Goal: Task Accomplishment & Management: Use online tool/utility

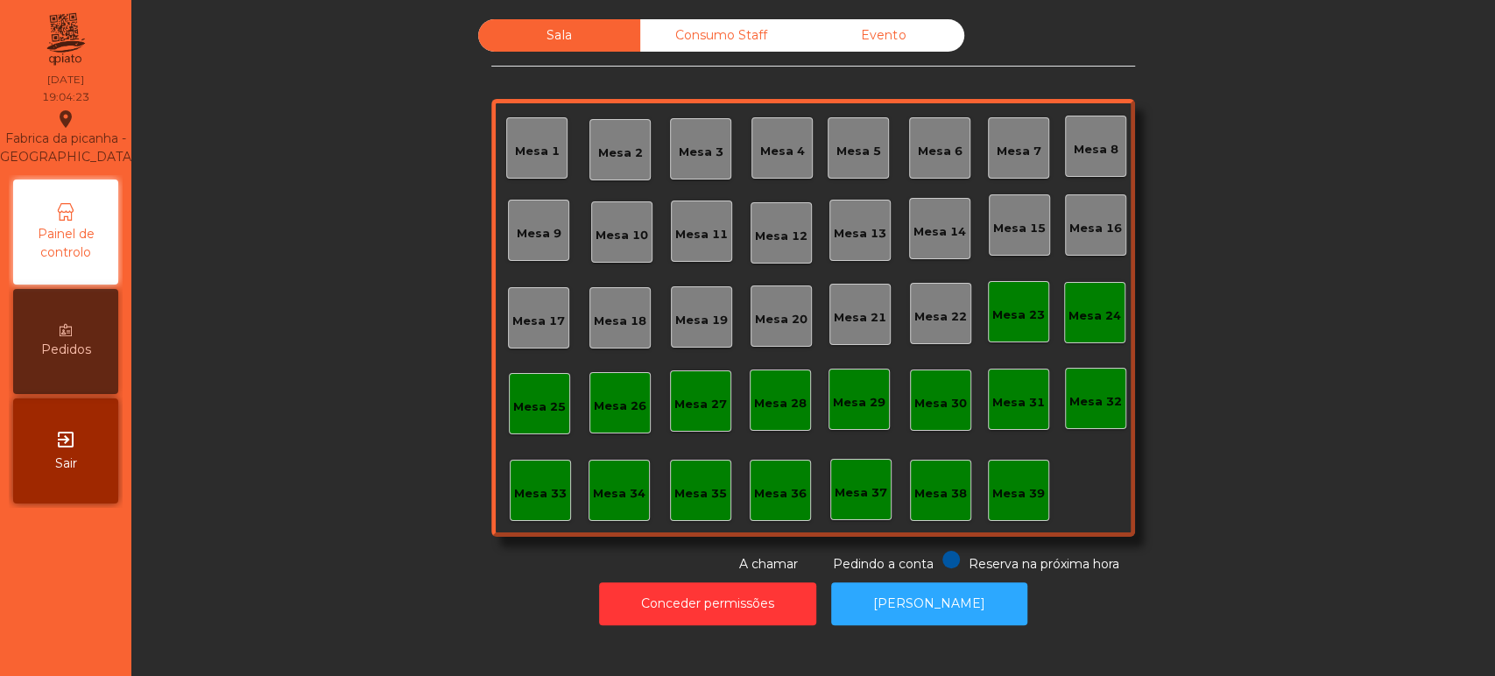
click at [702, 42] on div "Consumo Staff" at bounding box center [721, 35] width 162 height 32
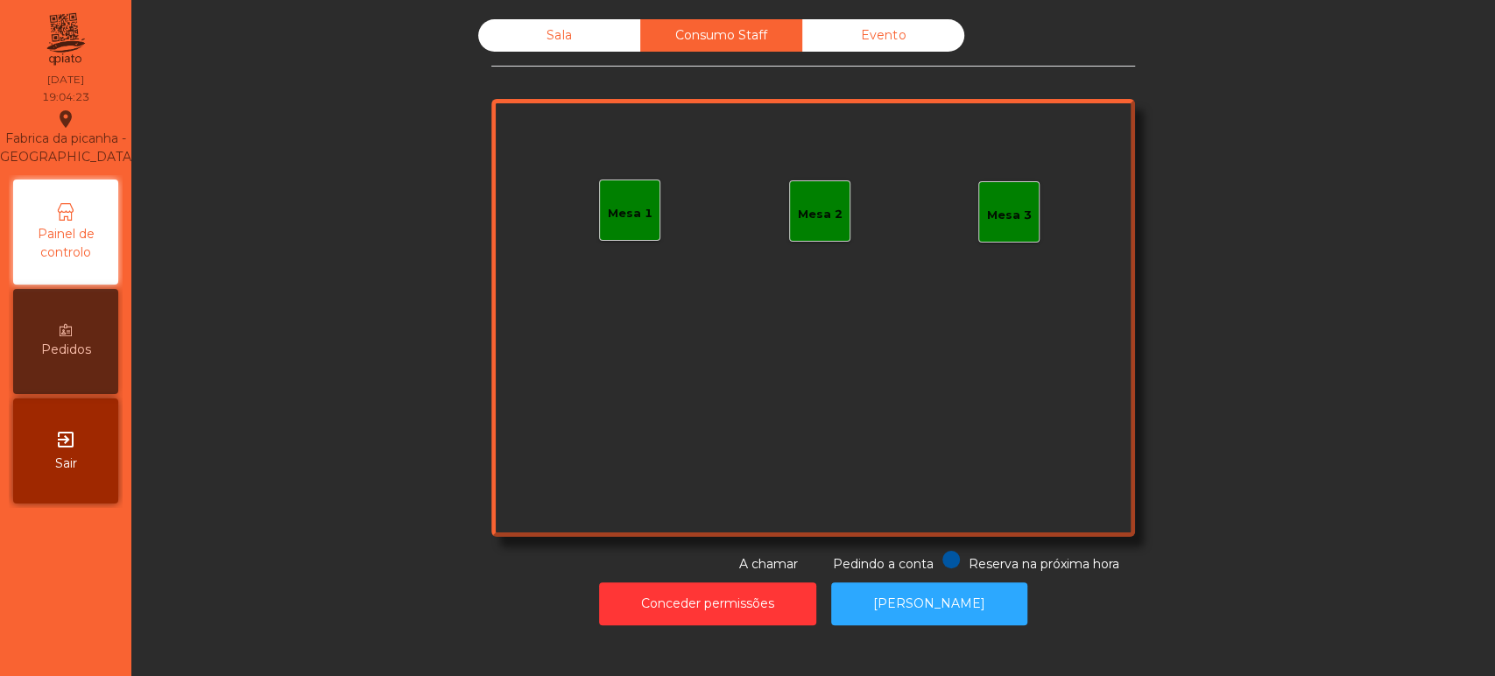
click at [608, 200] on div "Mesa 1" at bounding box center [630, 210] width 45 height 25
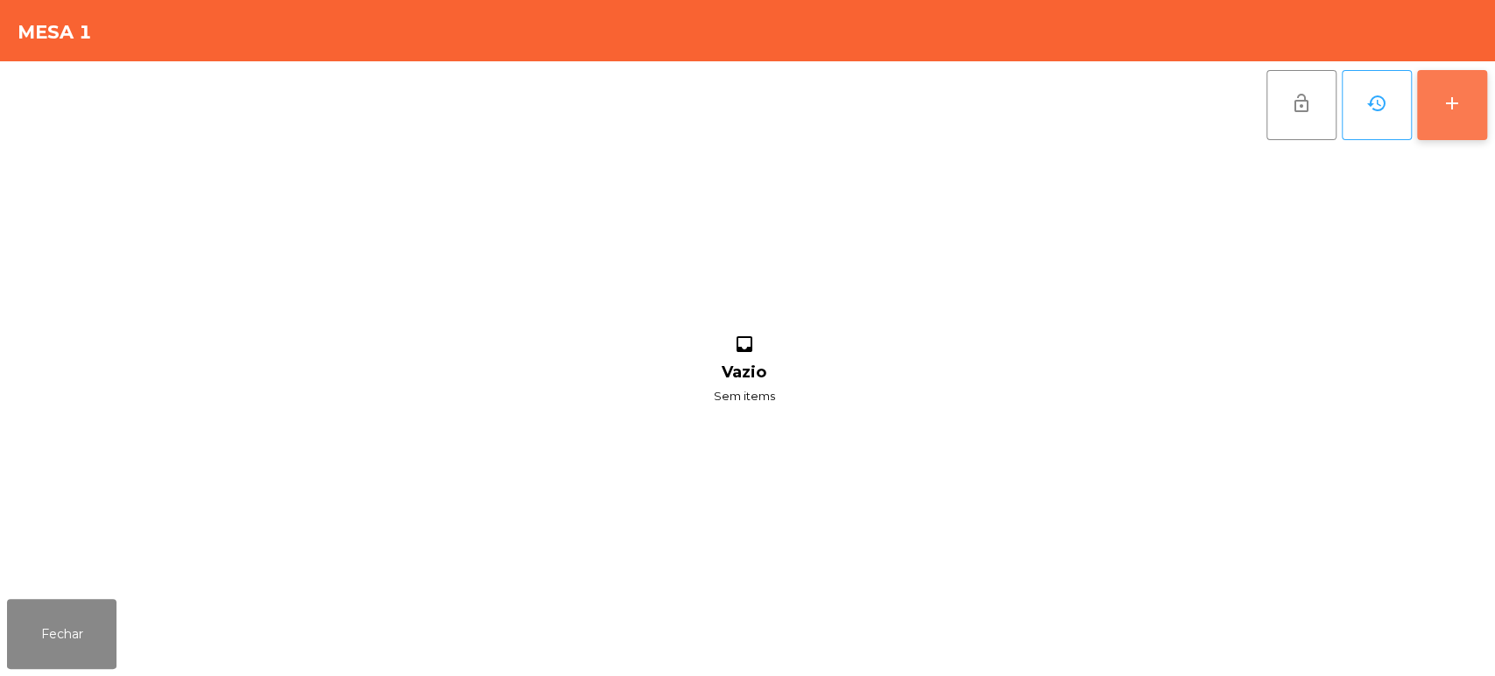
click at [1465, 116] on button "add" at bounding box center [1452, 105] width 70 height 70
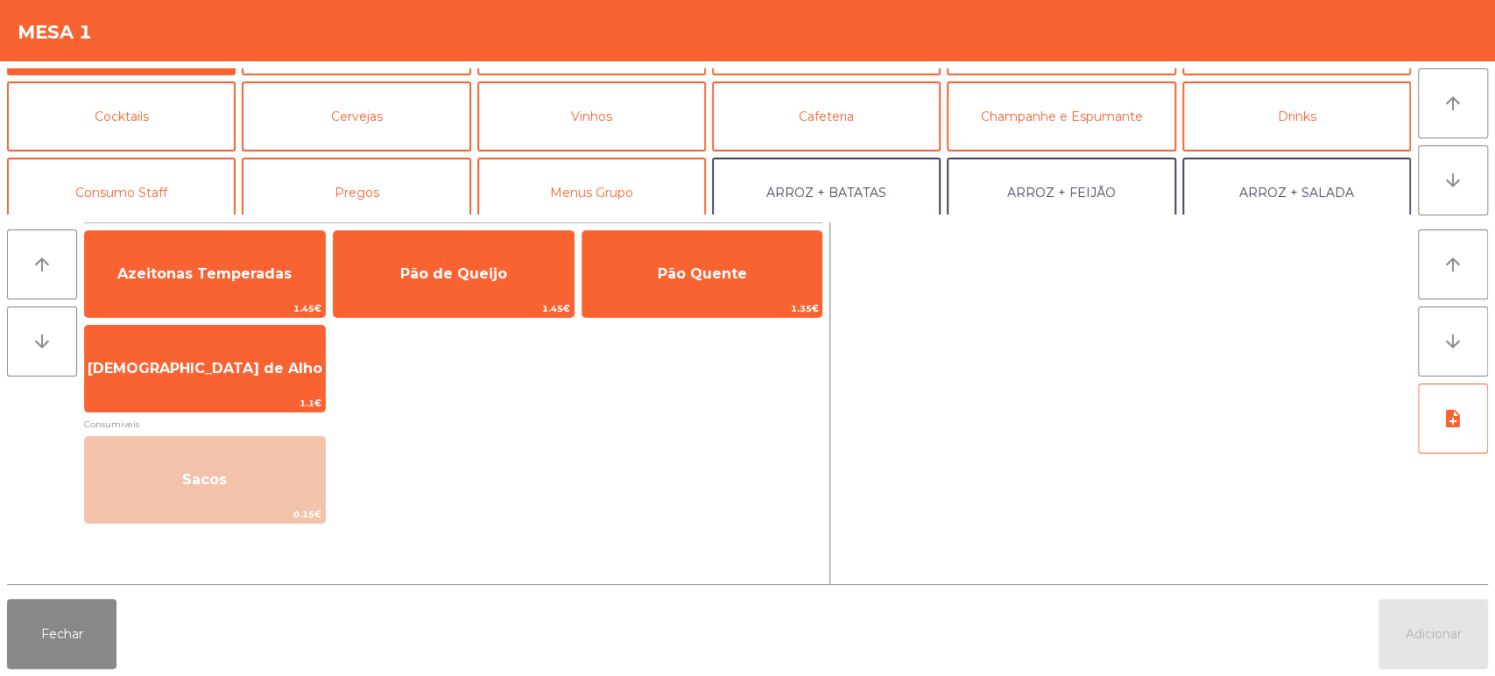
scroll to position [88, 0]
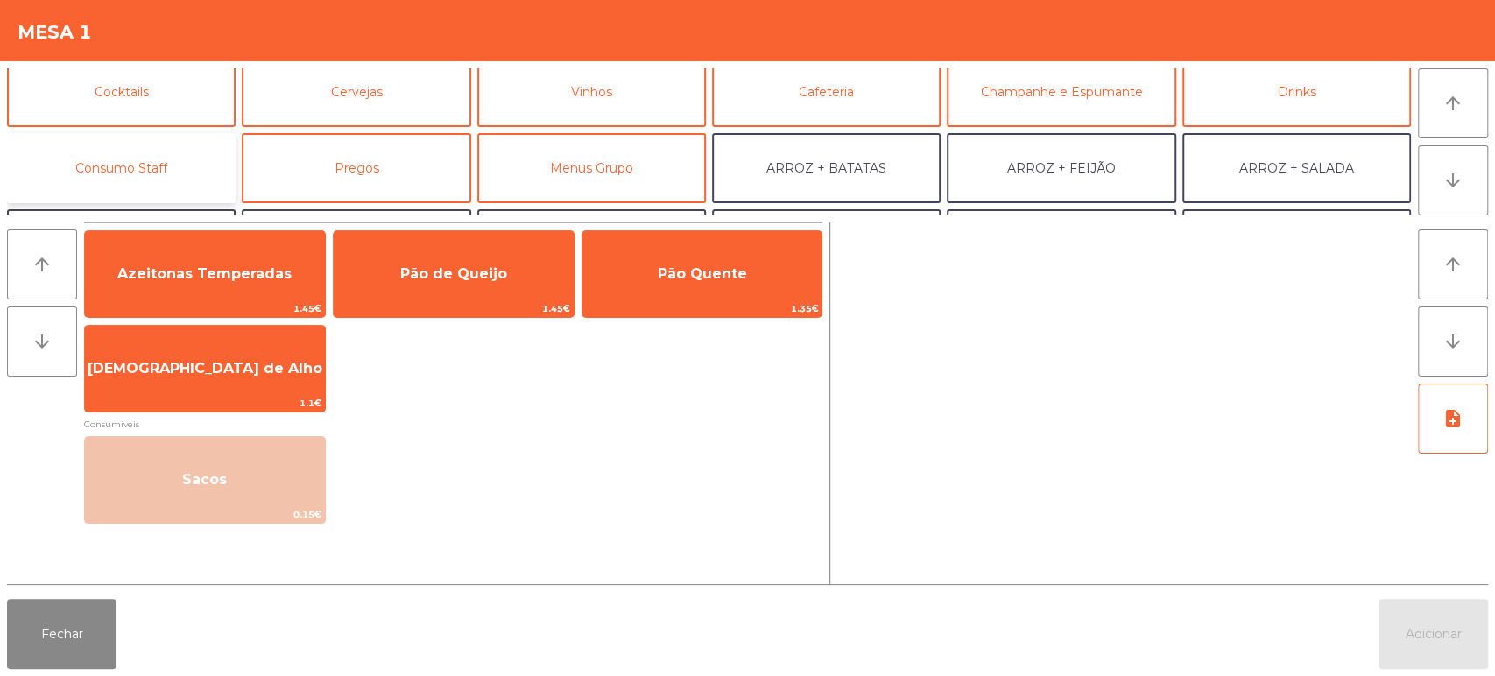
click at [151, 154] on button "Consumo Staff" at bounding box center [121, 168] width 229 height 70
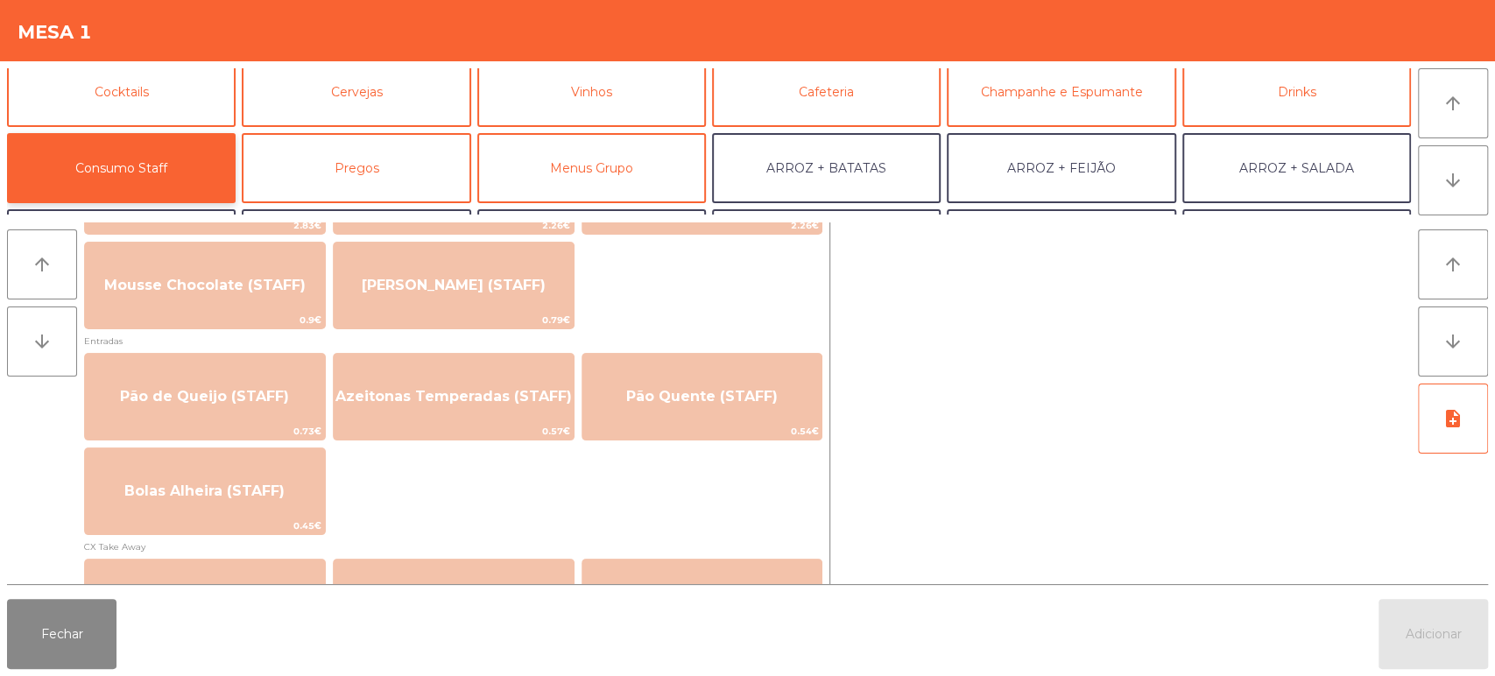
scroll to position [1331, 0]
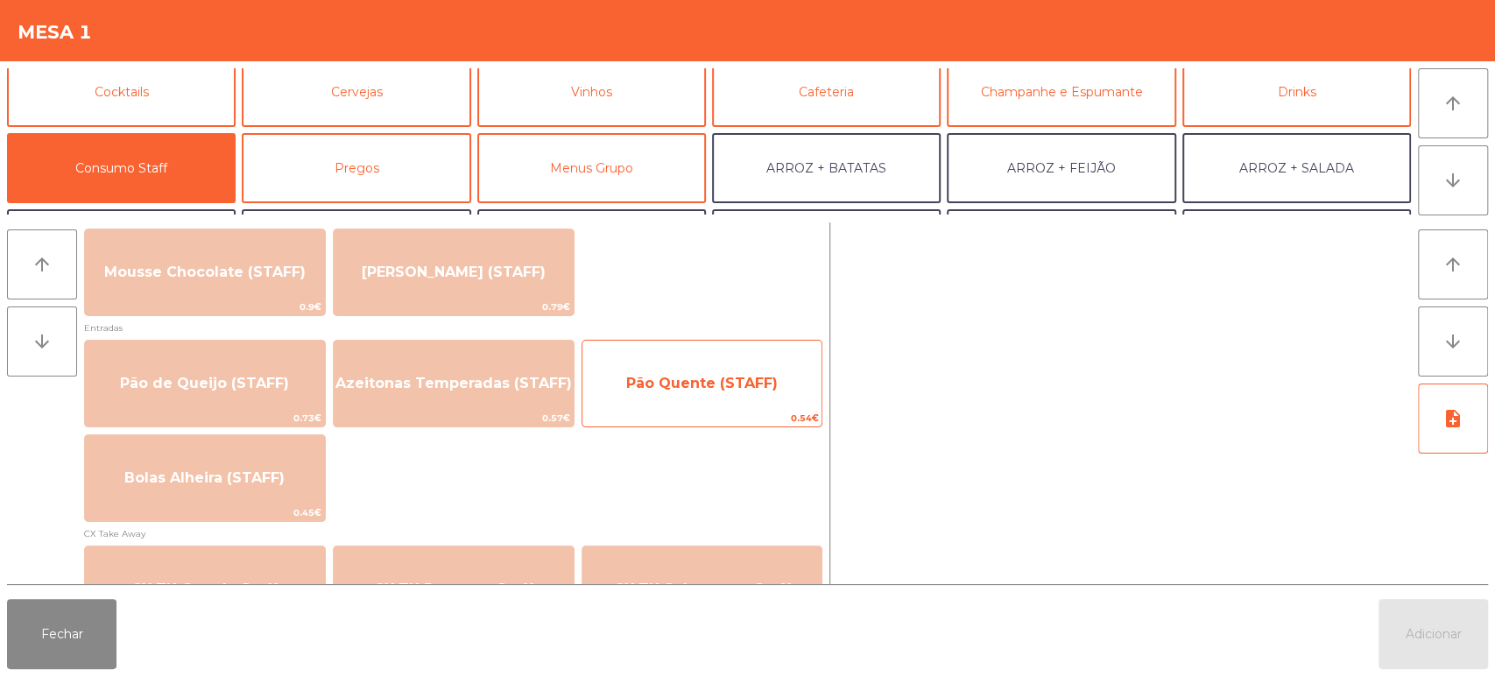
click at [652, 377] on span "Pão Quente (STAFF)" at bounding box center [701, 383] width 151 height 17
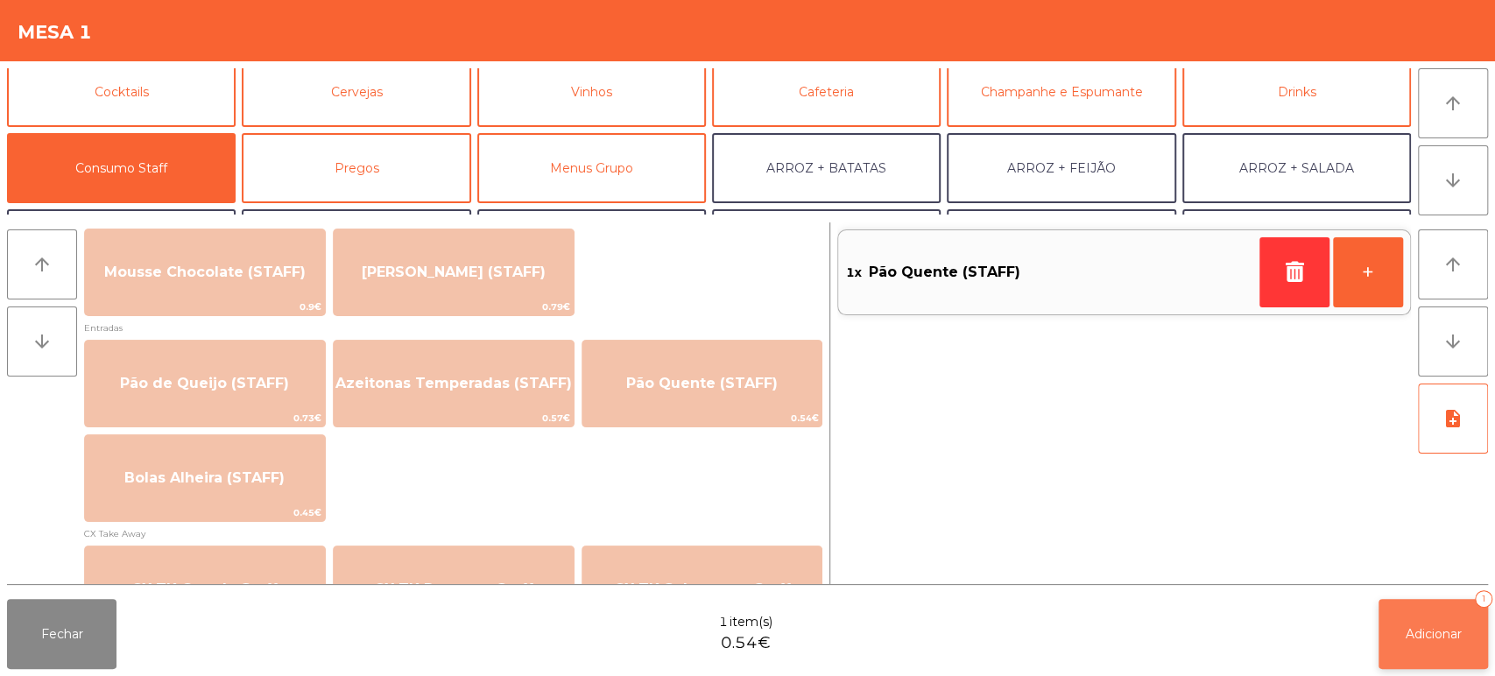
click at [1435, 655] on button "Adicionar 1" at bounding box center [1432, 634] width 109 height 70
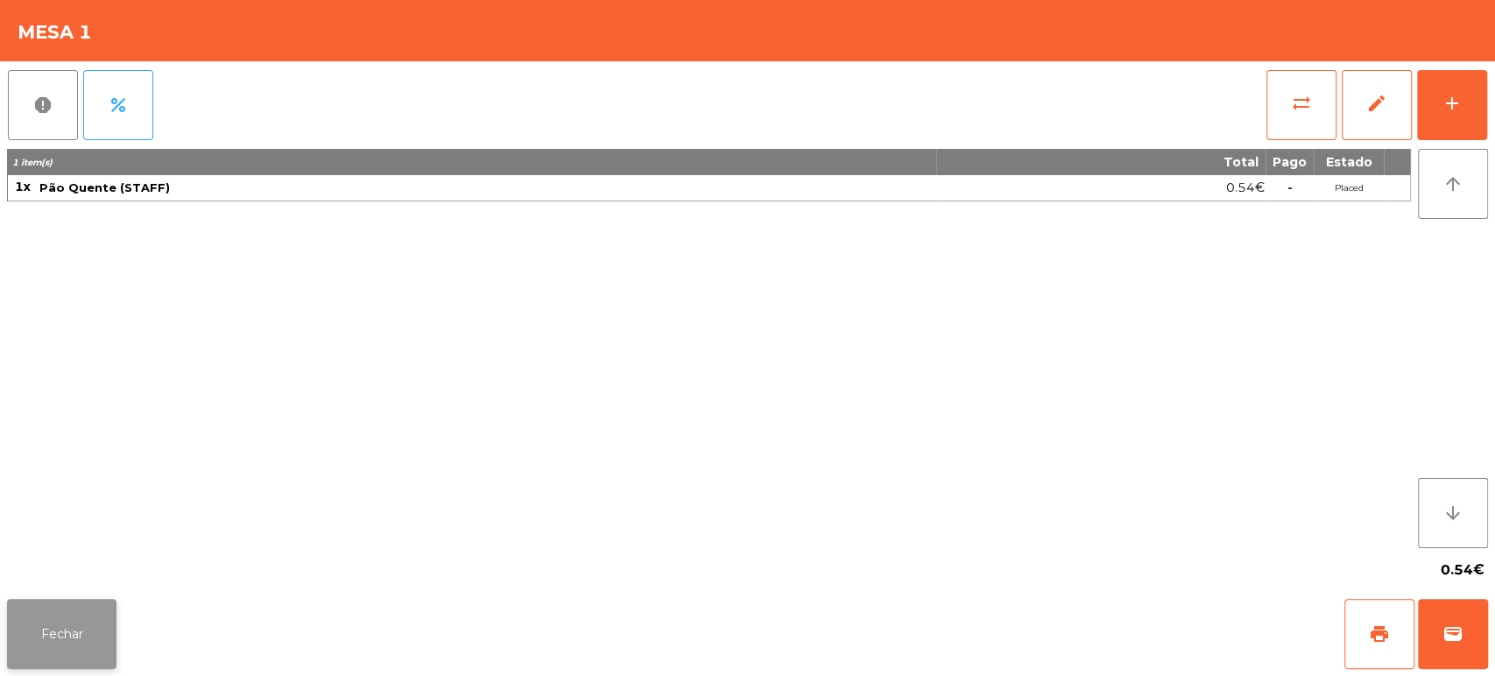
click at [79, 621] on button "Fechar" at bounding box center [61, 634] width 109 height 70
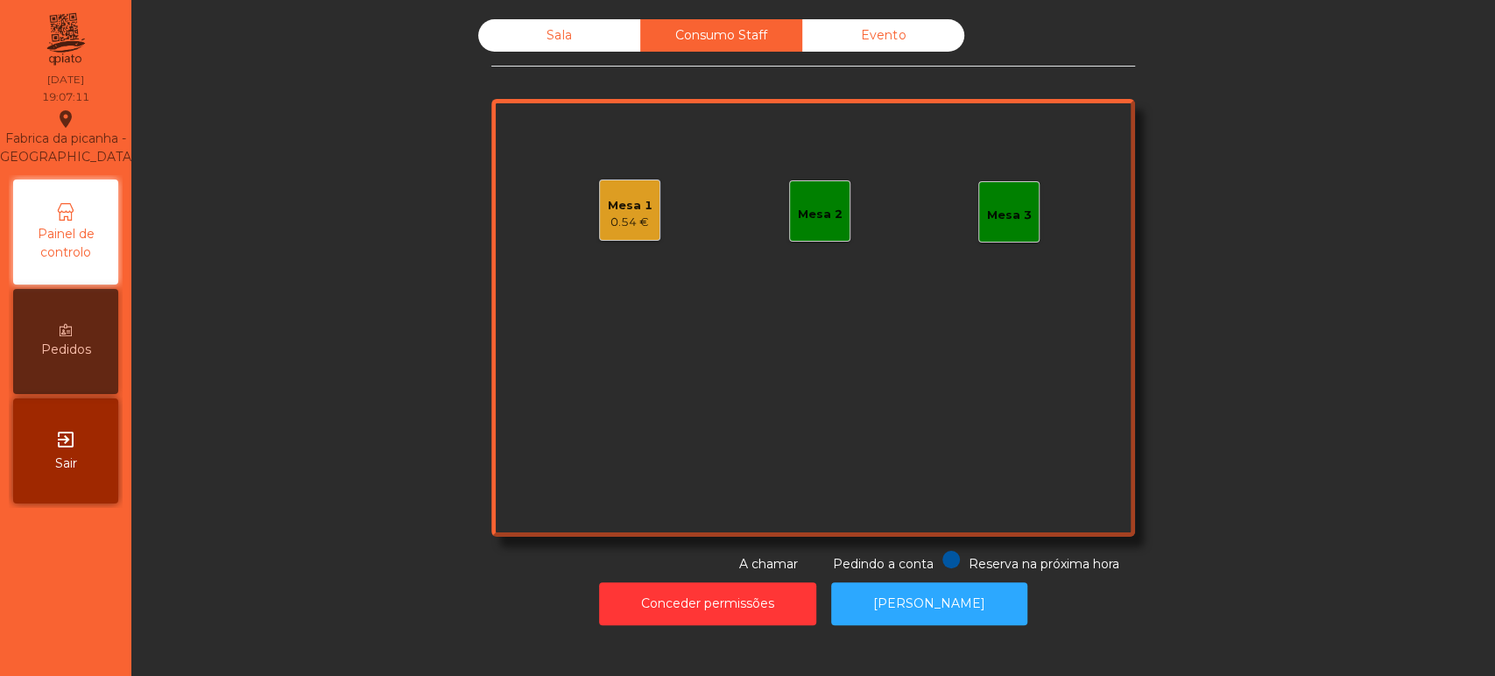
click at [539, 45] on div "Sala" at bounding box center [559, 35] width 162 height 32
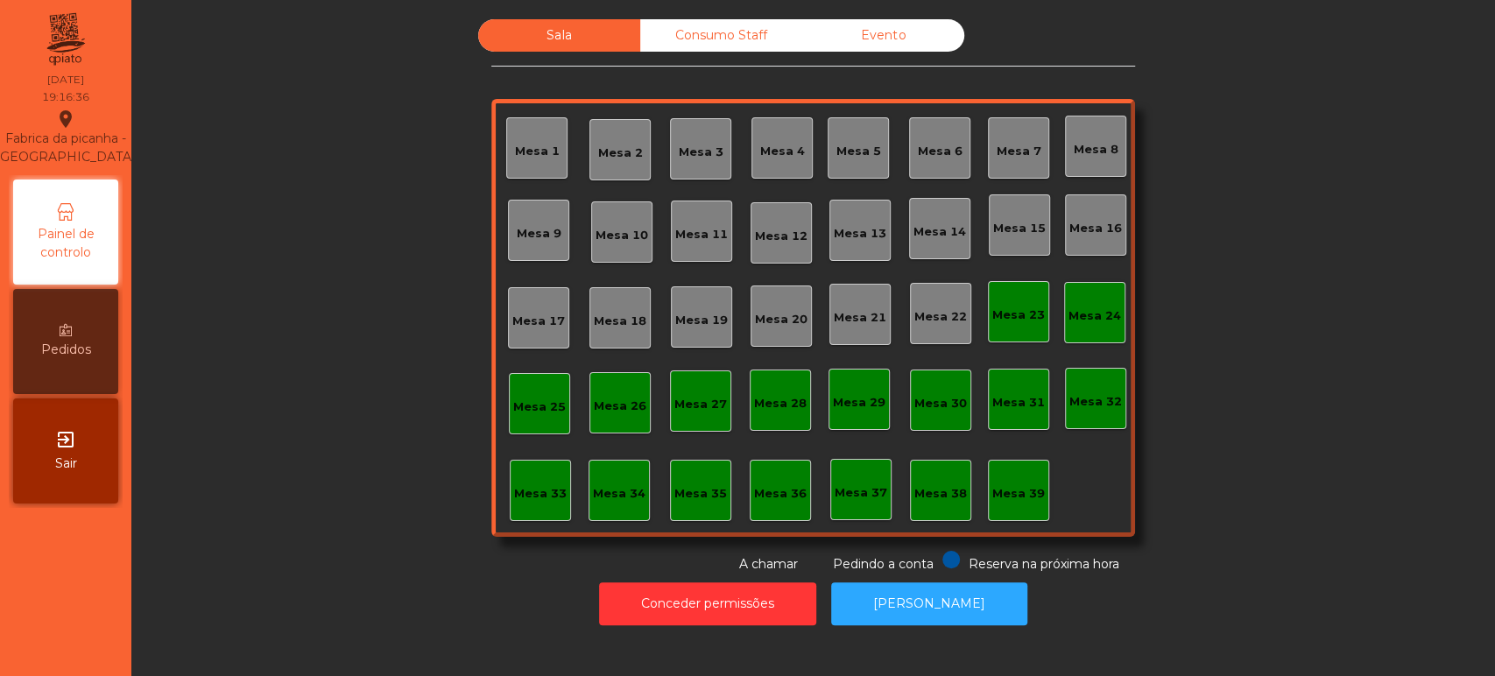
click at [1003, 503] on div "Mesa 39" at bounding box center [1018, 490] width 61 height 61
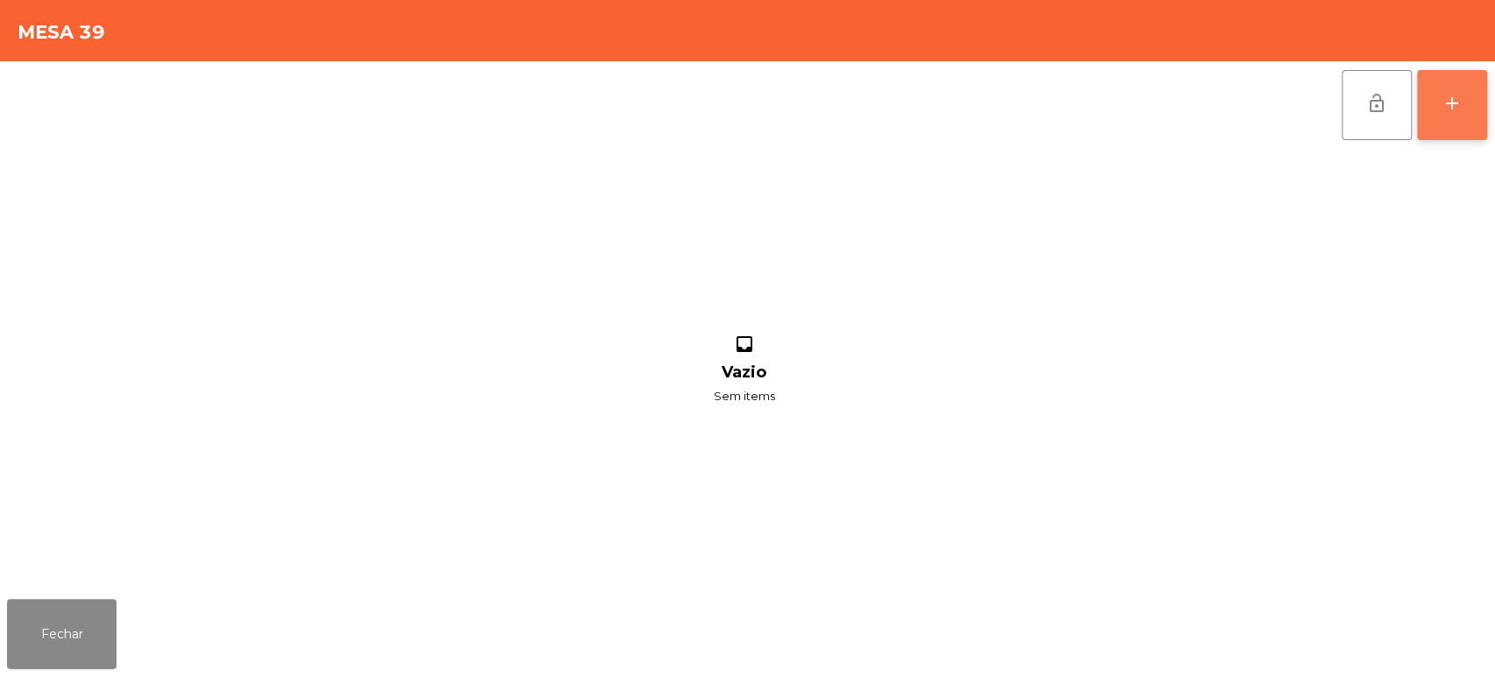
click at [1446, 120] on button "add" at bounding box center [1452, 105] width 70 height 70
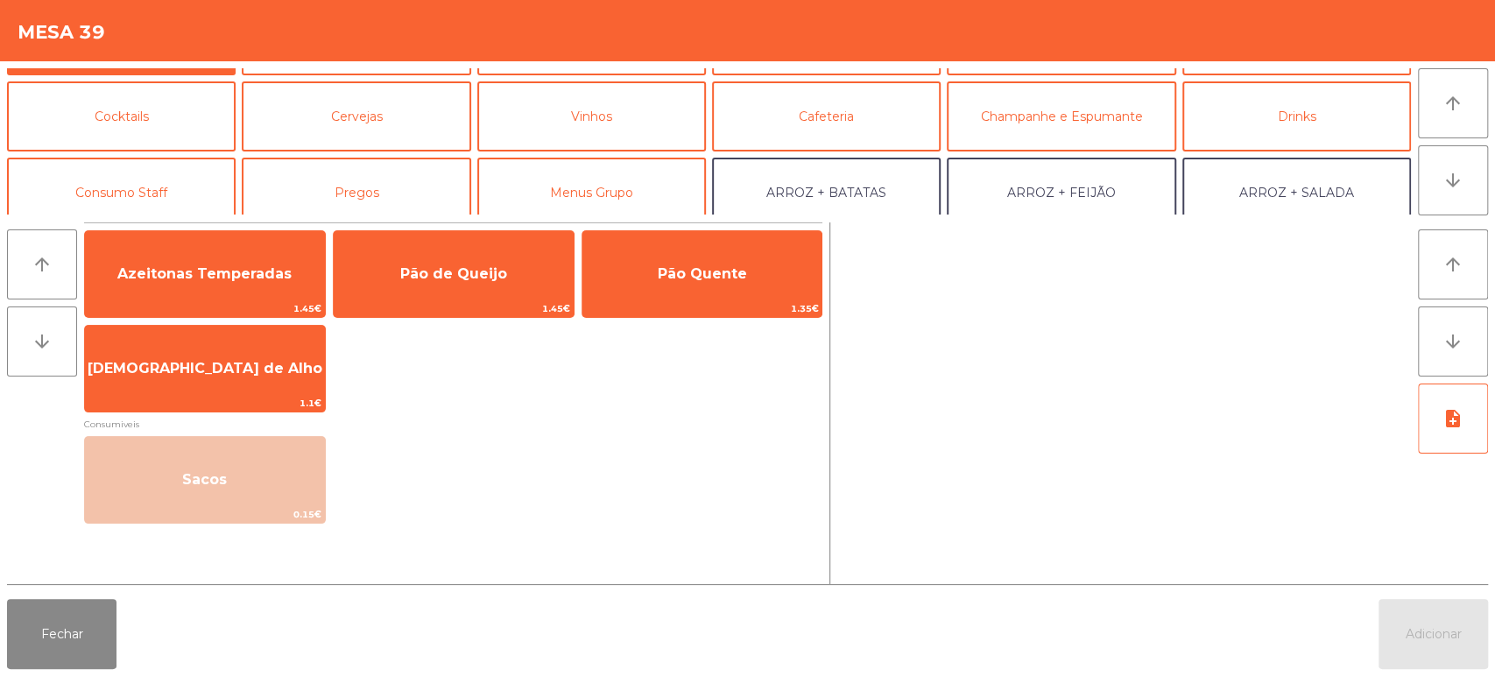
scroll to position [78, 0]
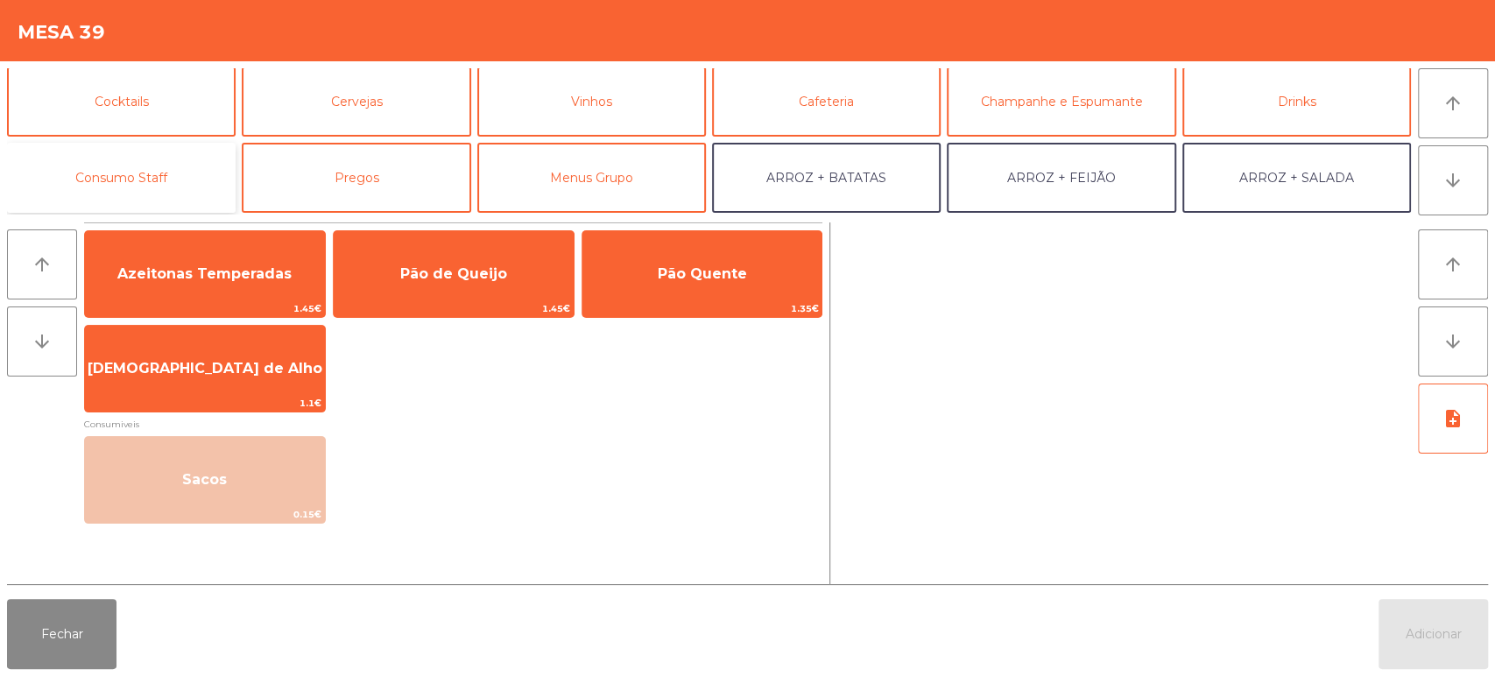
click at [196, 173] on button "Consumo Staff" at bounding box center [121, 178] width 229 height 70
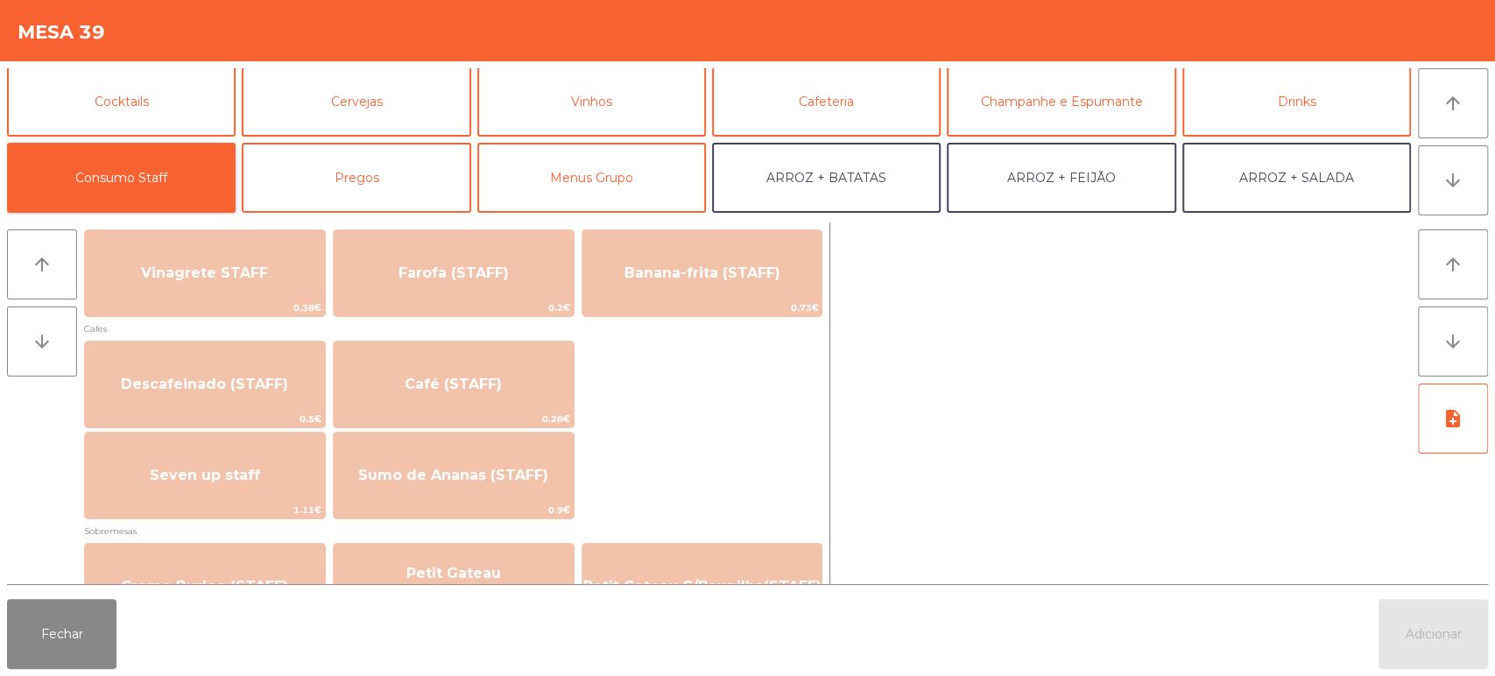
scroll to position [940, 0]
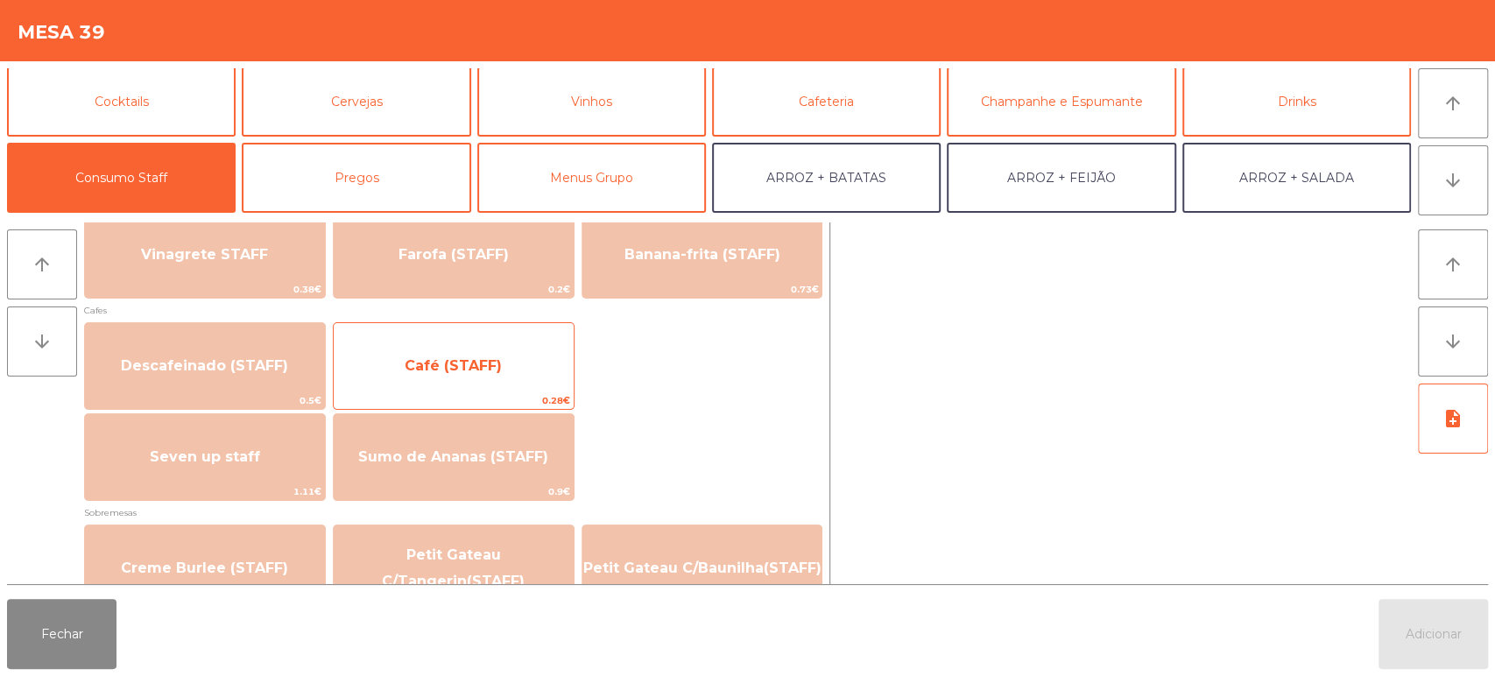
click at [530, 350] on span "Café (STAFF)" at bounding box center [454, 365] width 240 height 47
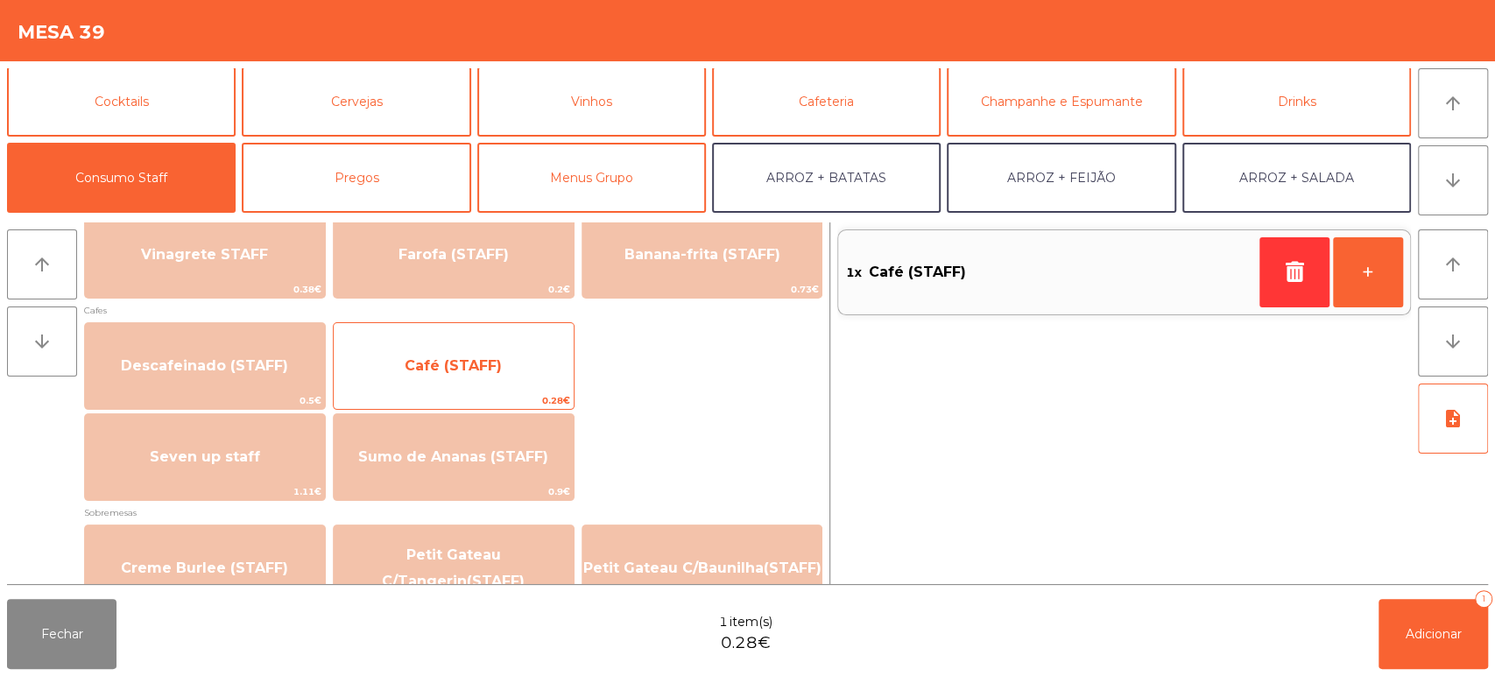
click at [515, 360] on span "Café (STAFF)" at bounding box center [454, 365] width 240 height 47
click at [518, 357] on span "Café (STAFF)" at bounding box center [454, 365] width 240 height 47
click at [510, 364] on span "Café (STAFF)" at bounding box center [454, 365] width 240 height 47
click at [506, 360] on span "Café (STAFF)" at bounding box center [454, 365] width 240 height 47
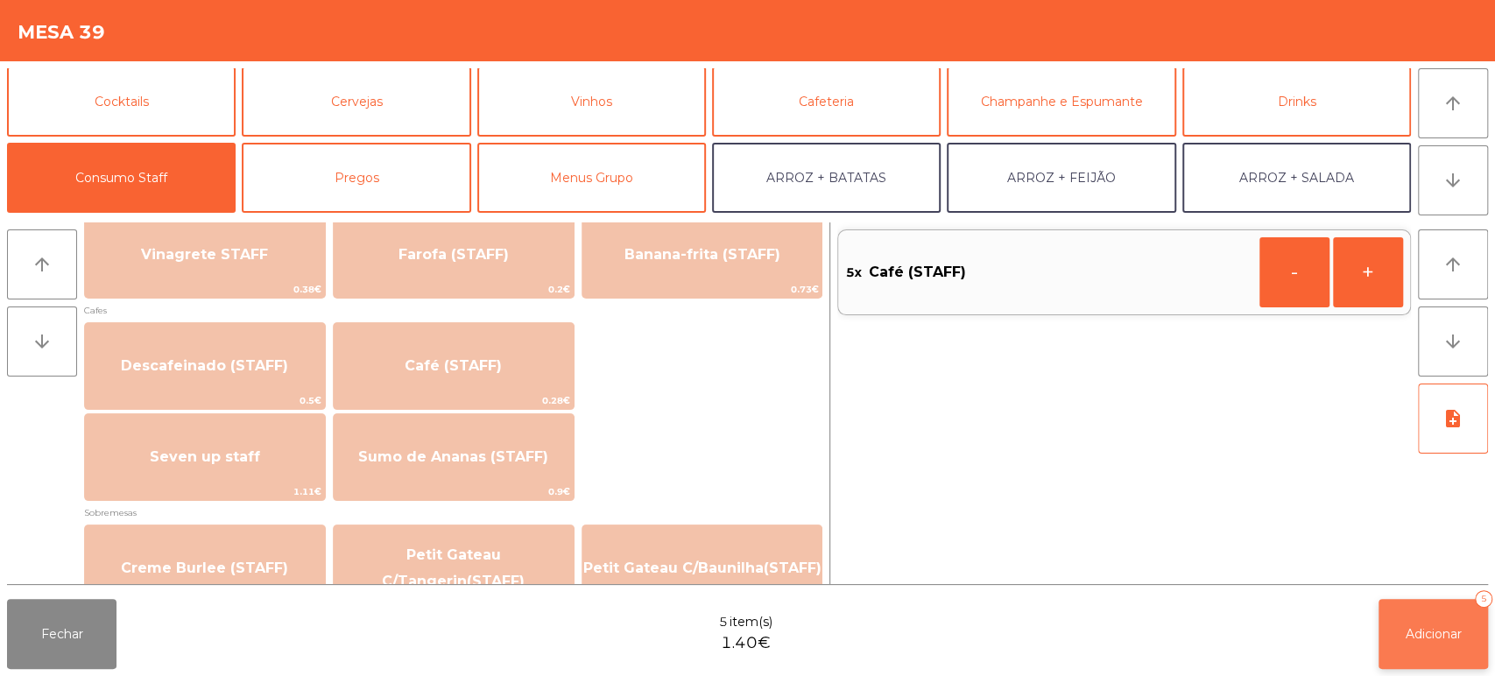
click at [1400, 637] on button "Adicionar 5" at bounding box center [1432, 634] width 109 height 70
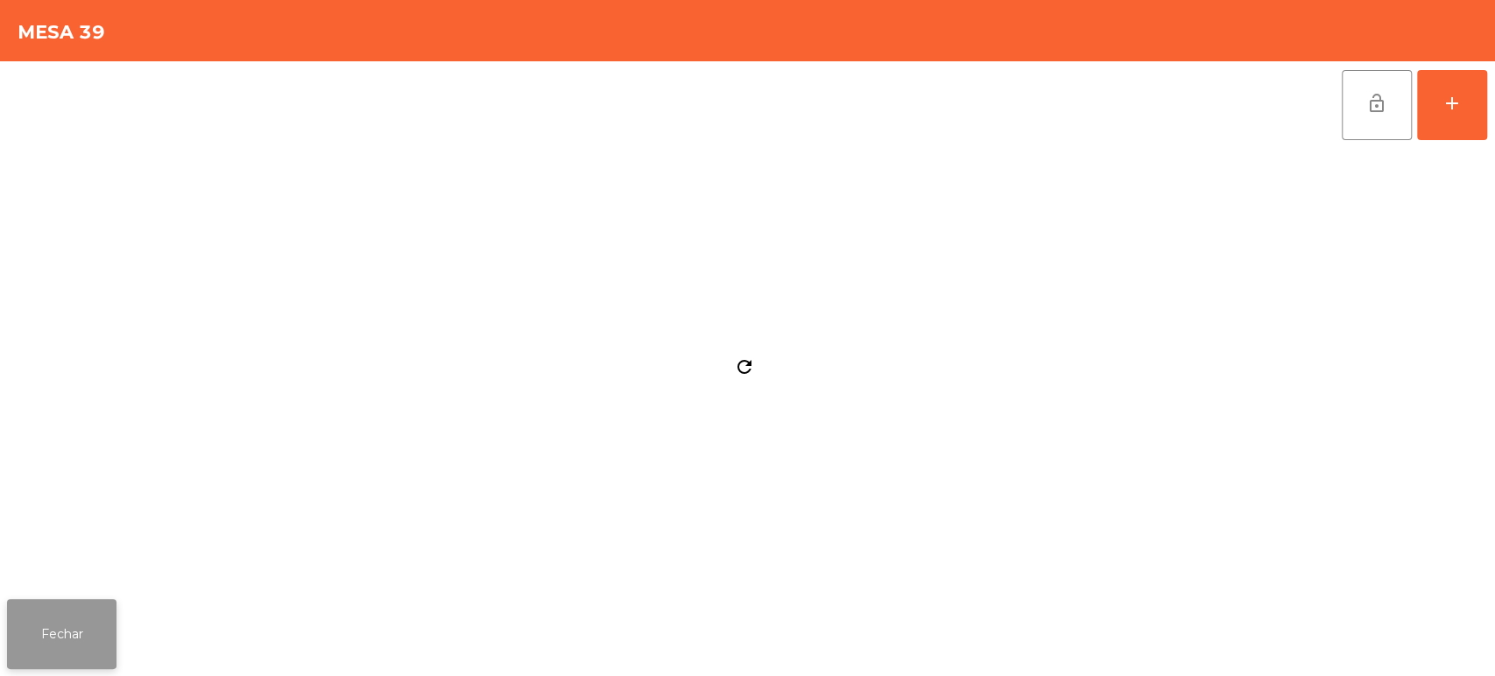
click at [103, 623] on button "Fechar" at bounding box center [61, 634] width 109 height 70
